Goal: Register for event/course

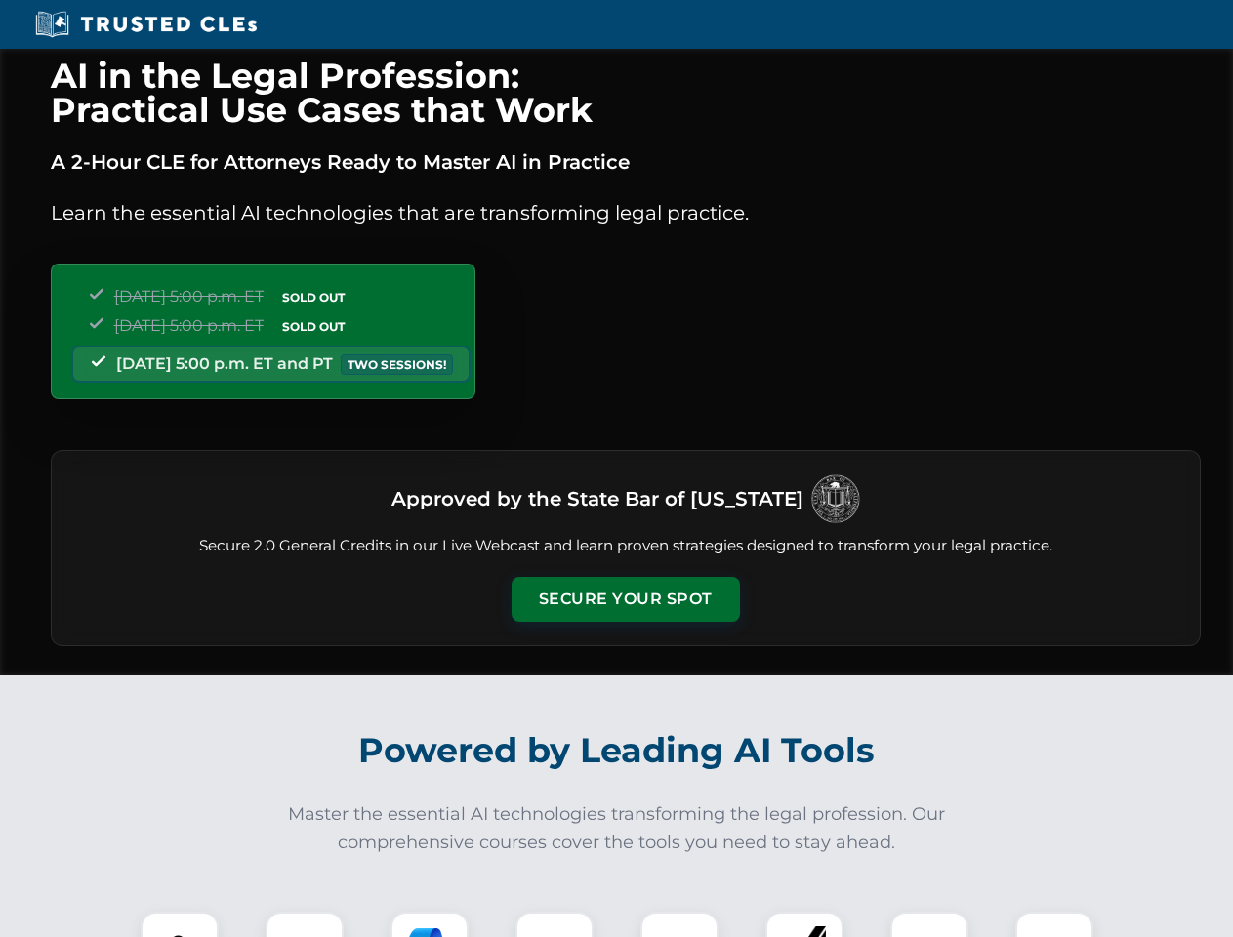
click at [625, 599] on button "Secure Your Spot" at bounding box center [626, 599] width 228 height 45
click at [180, 924] on img at bounding box center [179, 950] width 57 height 57
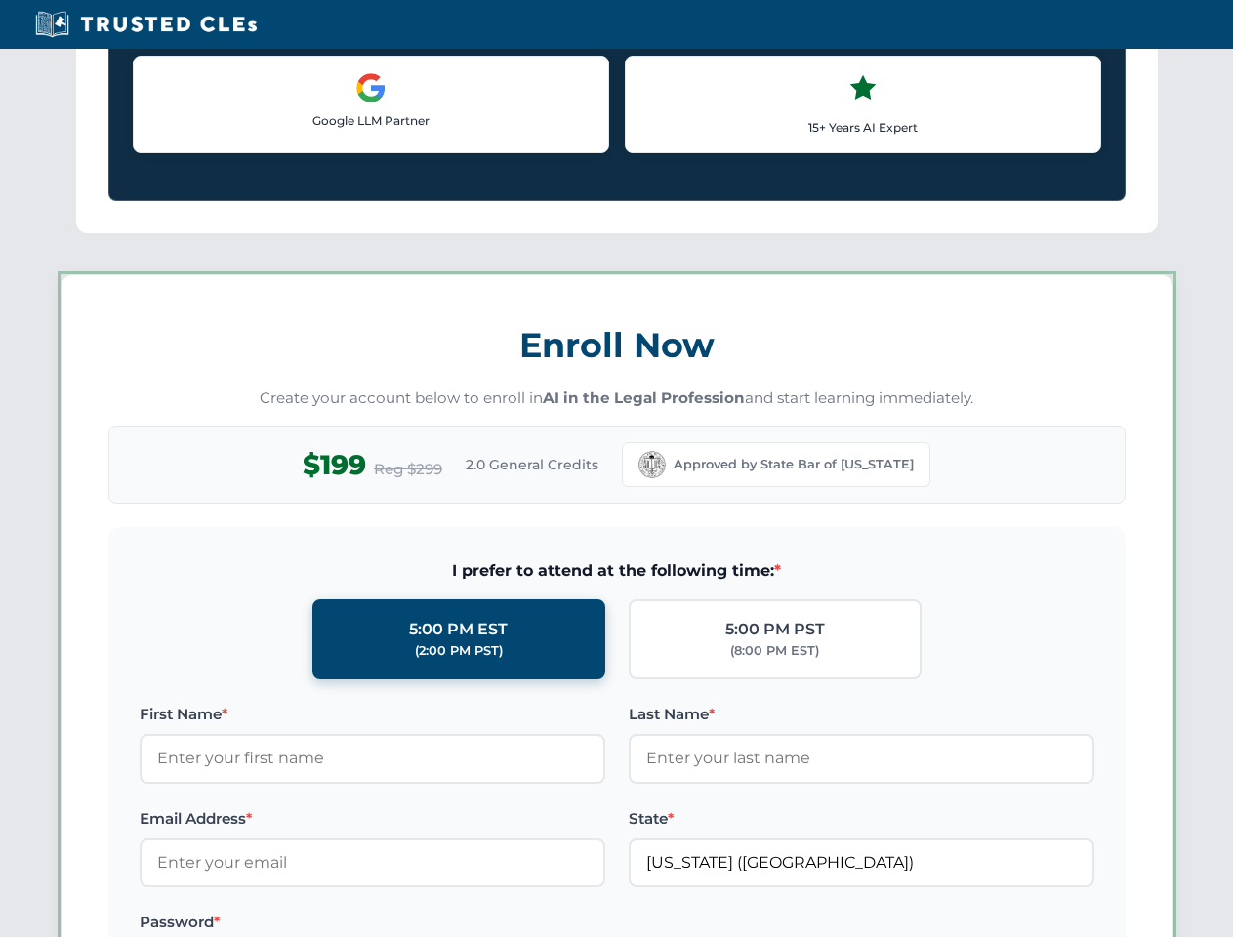
click at [305, 924] on label "Password *" at bounding box center [373, 922] width 466 height 23
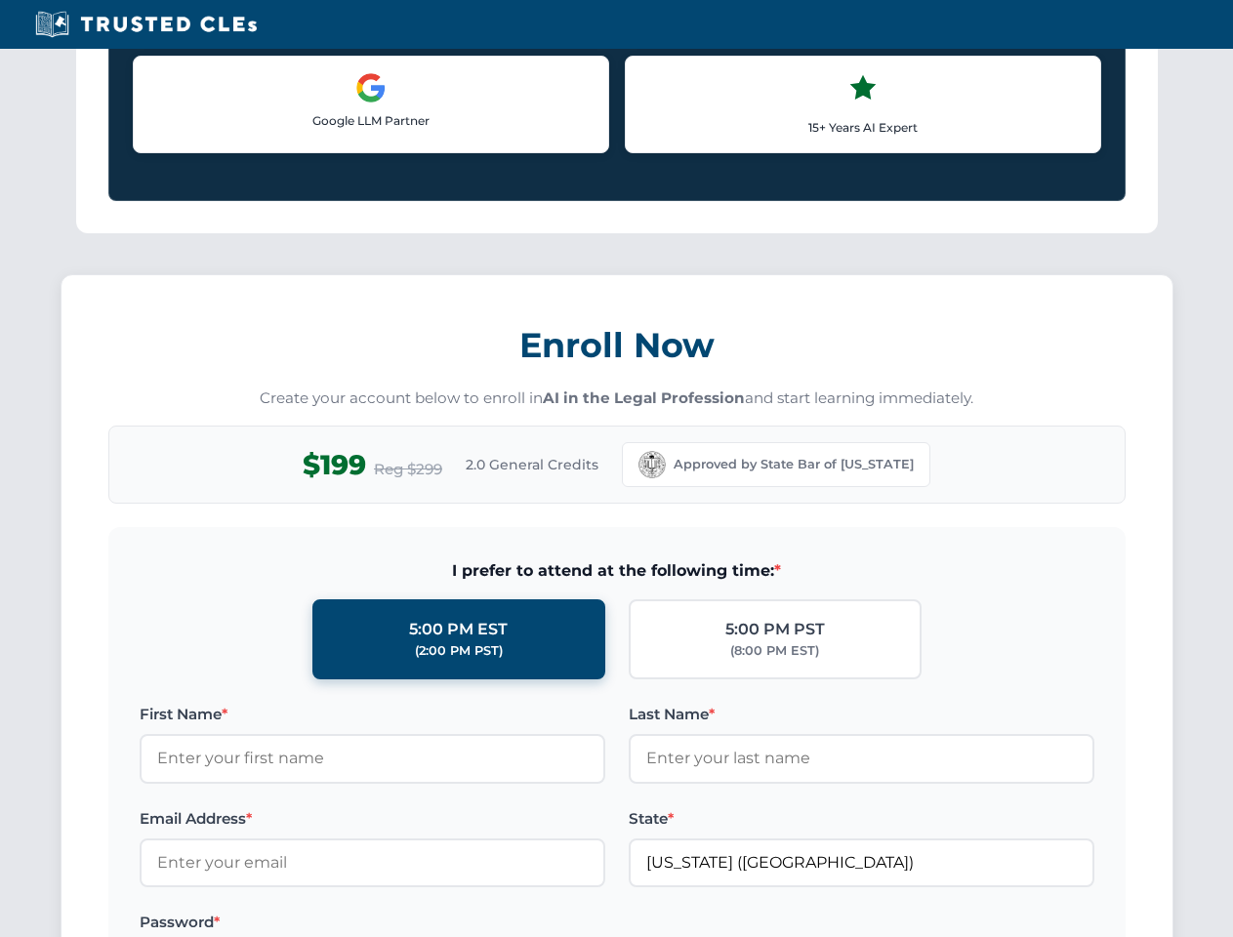
scroll to position [1916, 0]
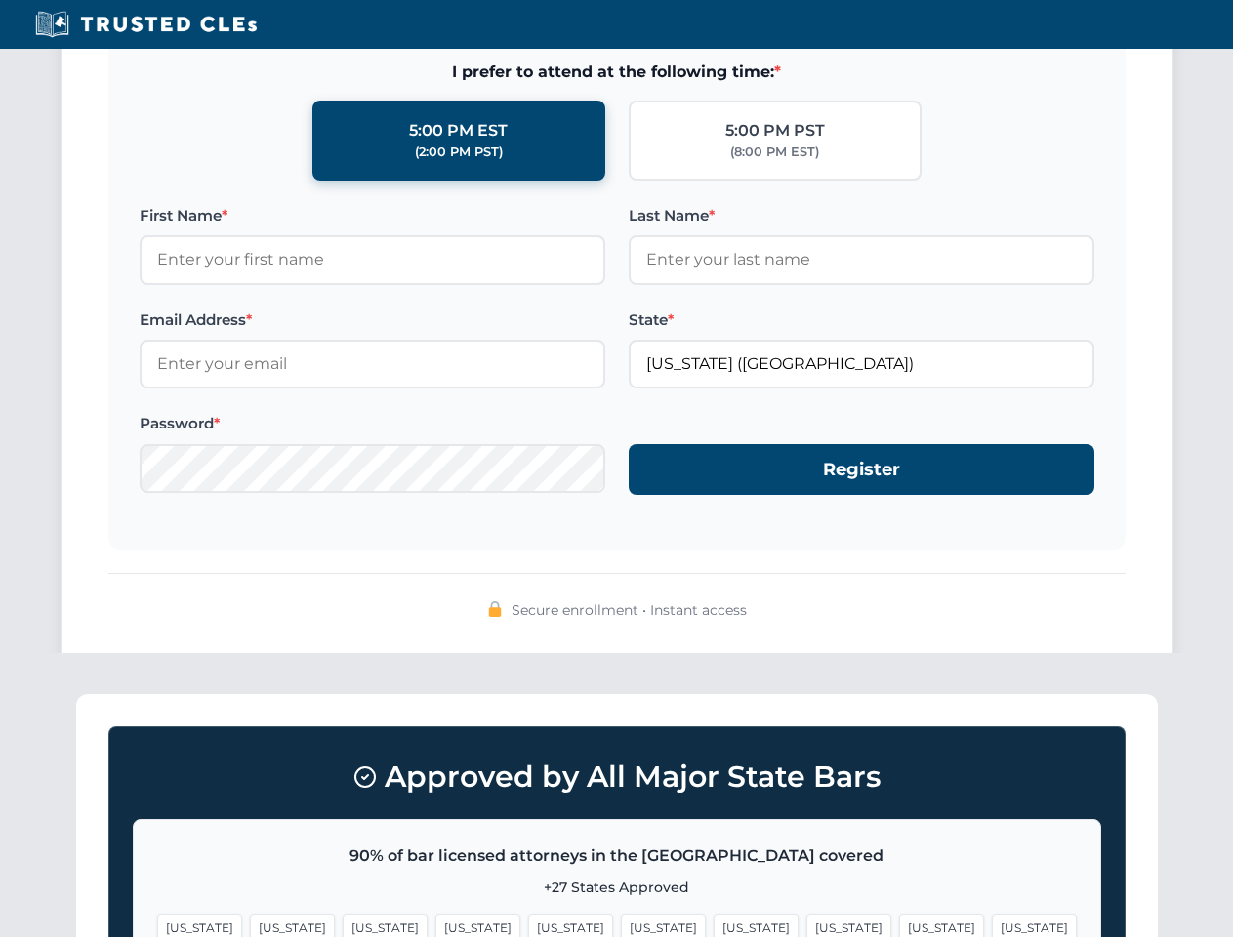
click at [430, 924] on div "Approved by All Major State Bars 90% of bar licensed attorneys in the [GEOGRAPH…" at bounding box center [617, 895] width 1082 height 402
click at [621, 924] on span "[US_STATE]" at bounding box center [663, 928] width 85 height 28
click at [714, 924] on span "[US_STATE]" at bounding box center [756, 928] width 85 height 28
click at [899, 924] on span "[US_STATE]" at bounding box center [941, 928] width 85 height 28
